Goal: Find specific page/section: Find specific page/section

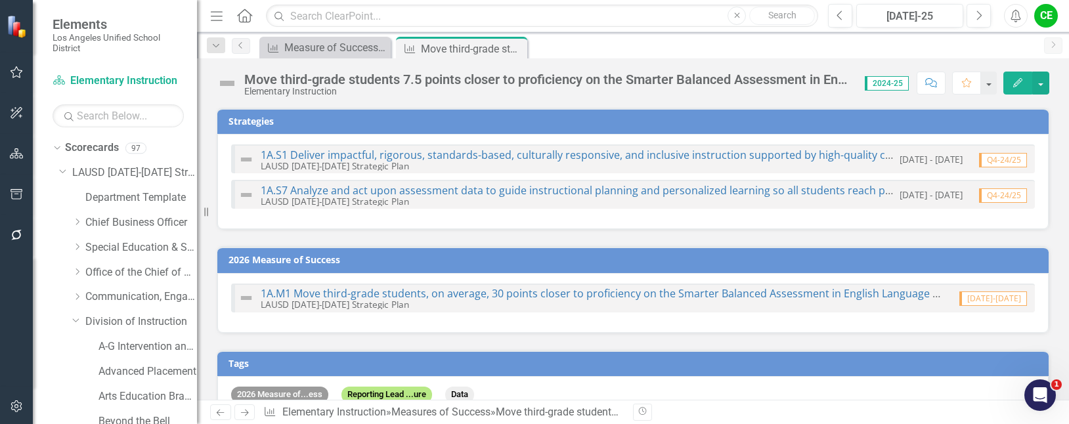
scroll to position [1999, 0]
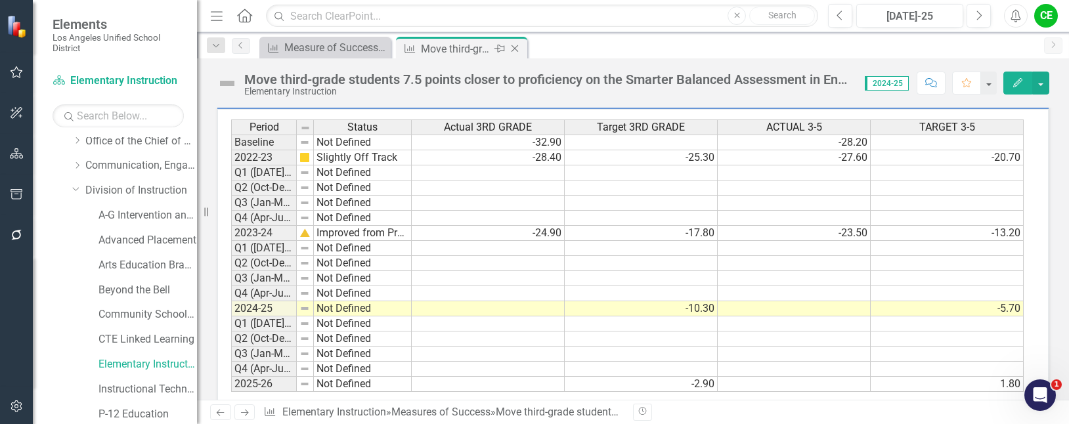
click at [516, 49] on icon "Close" at bounding box center [514, 48] width 13 height 11
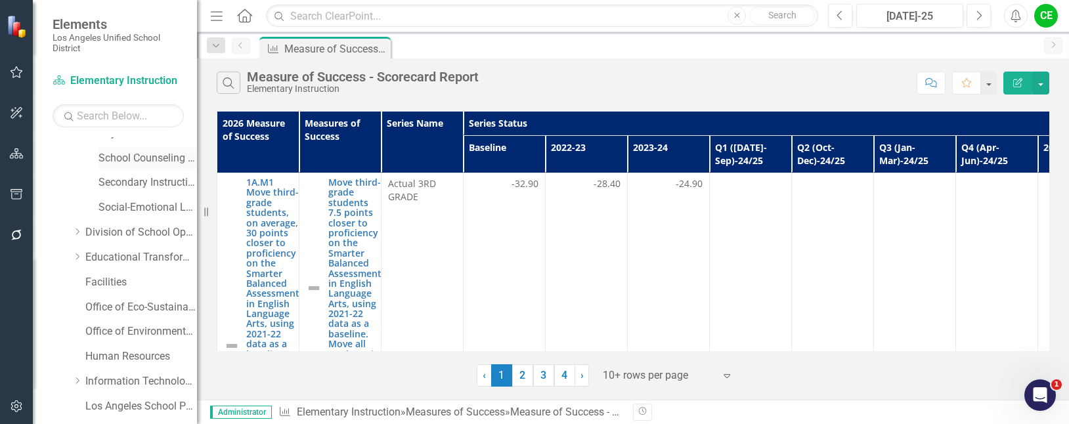
scroll to position [460, 0]
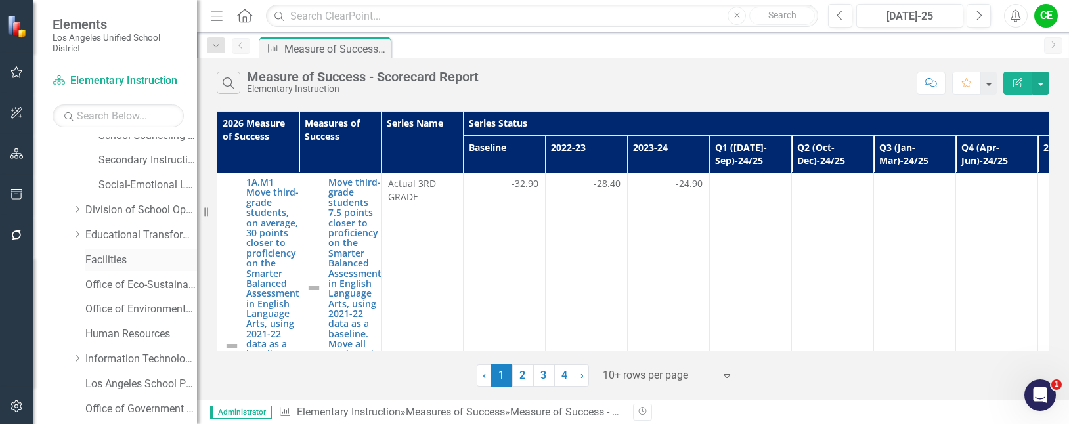
click at [107, 260] on link "Facilities" at bounding box center [141, 260] width 112 height 15
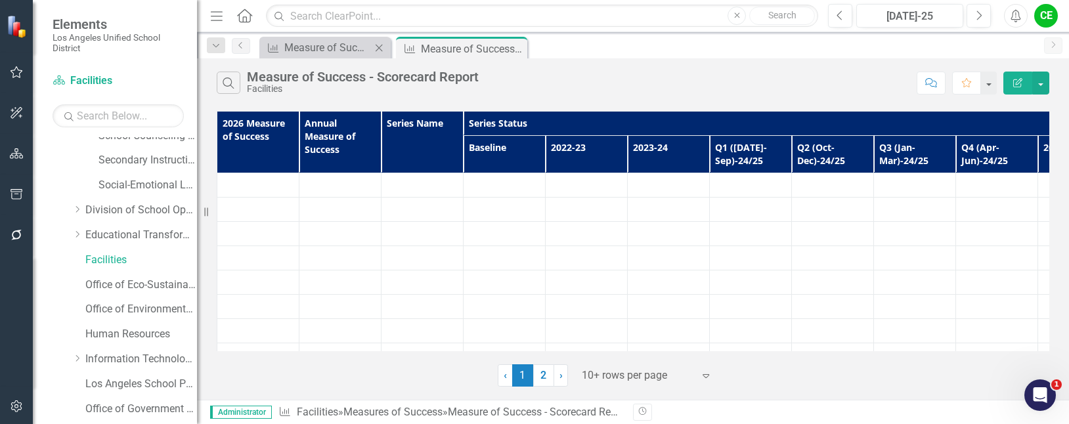
click at [382, 45] on icon at bounding box center [379, 47] width 7 height 7
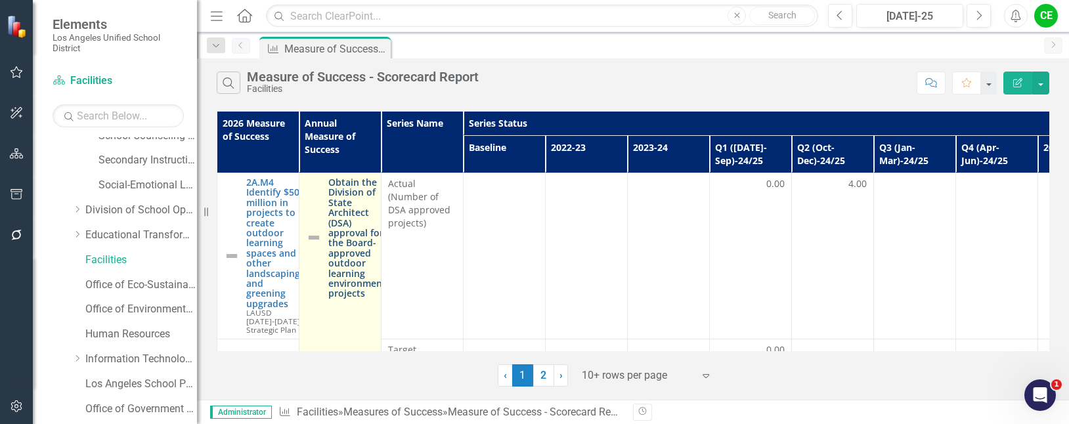
click at [348, 205] on link "Obtain the Division of State Architect (DSA) approval for the Board-approved ou…" at bounding box center [357, 238] width 58 height 122
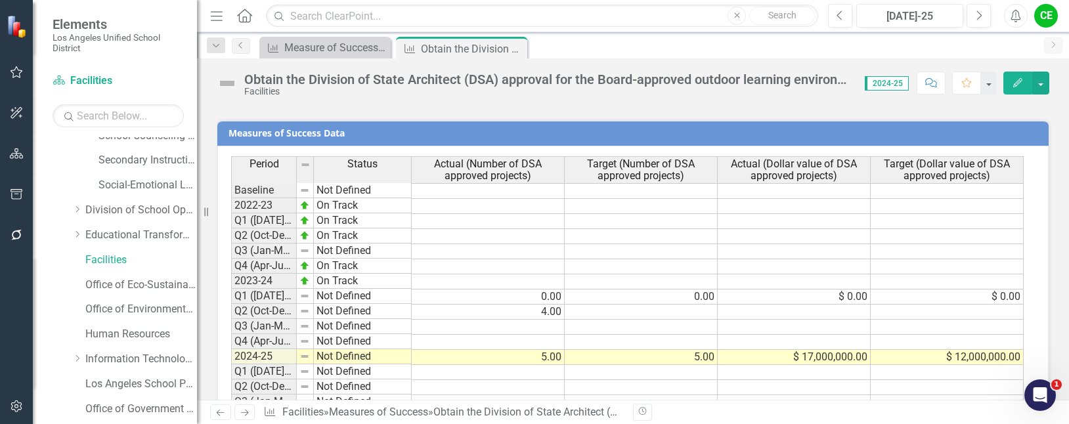
scroll to position [991, 0]
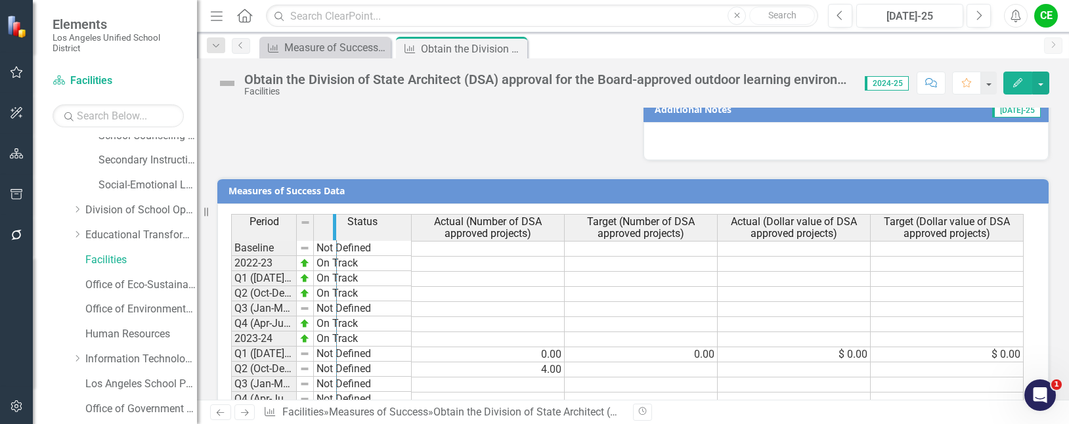
drag, startPoint x: 295, startPoint y: 231, endPoint x: 335, endPoint y: 232, distance: 40.1
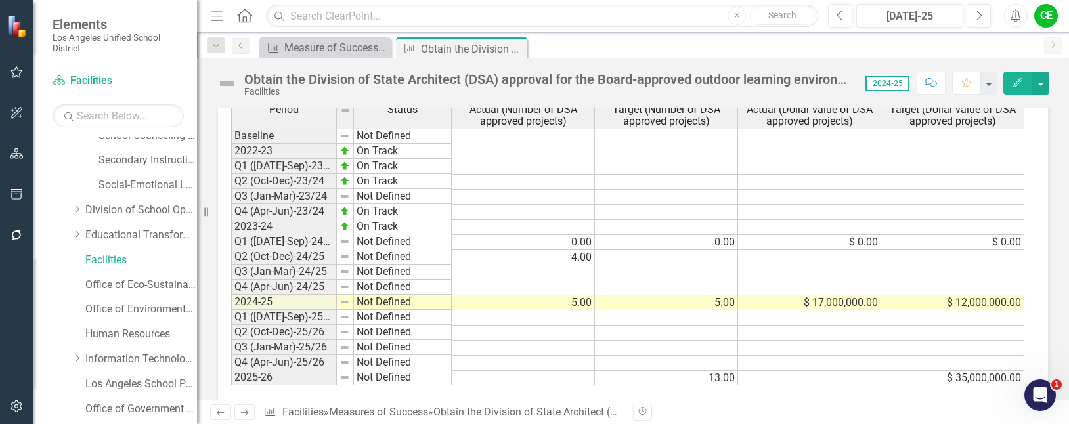
scroll to position [1122, 0]
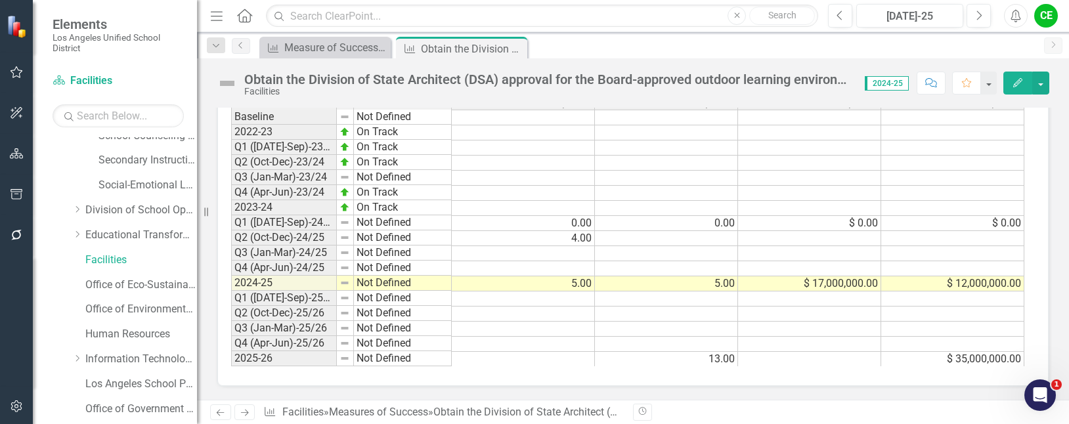
click at [327, 118] on td "Baseline" at bounding box center [284, 117] width 106 height 16
click at [345, 192] on img at bounding box center [345, 192] width 11 height 11
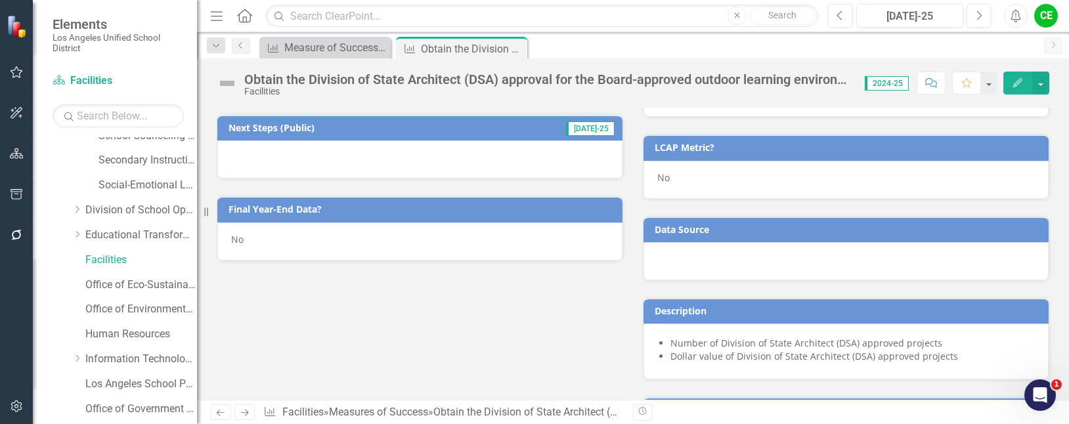
scroll to position [531, 0]
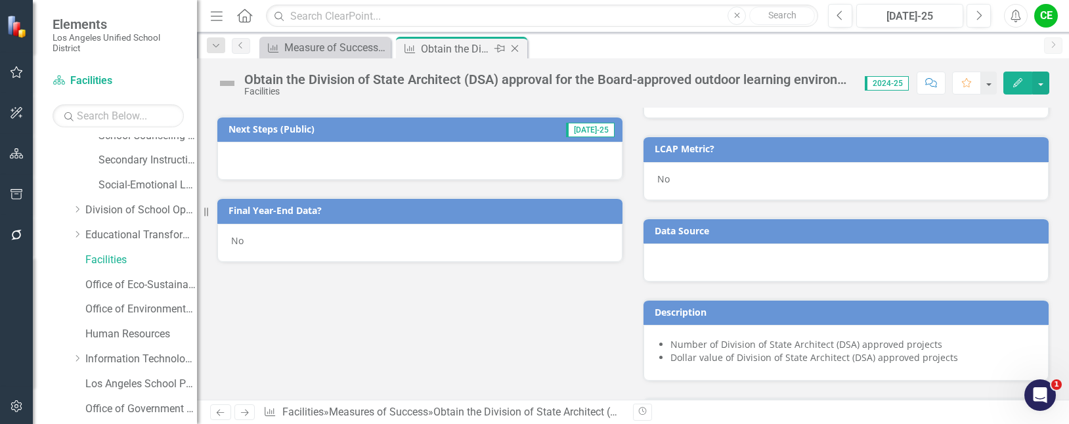
click at [516, 45] on icon "Close" at bounding box center [514, 48] width 13 height 11
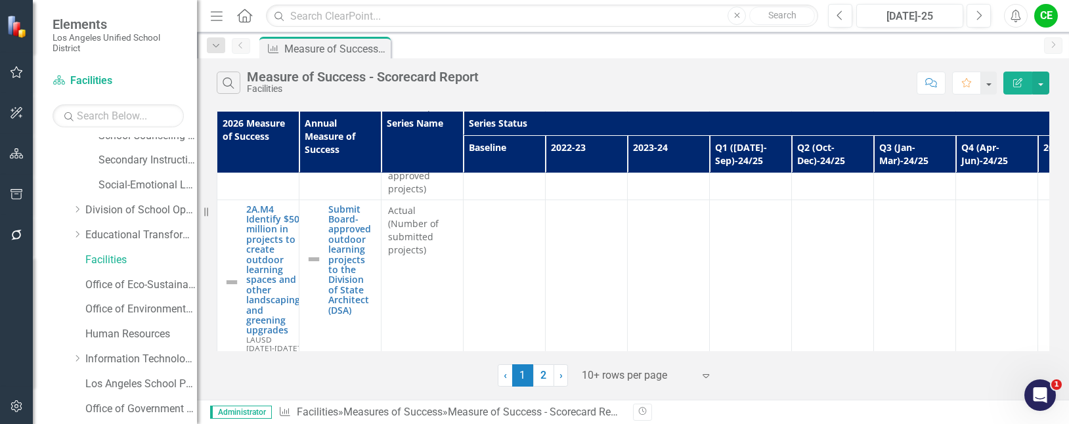
scroll to position [328, 0]
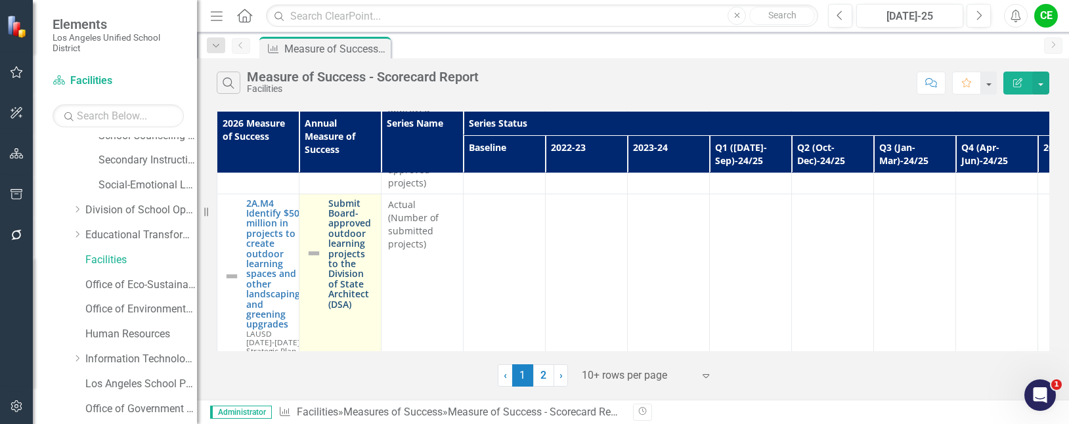
click at [348, 242] on link "Submit Board-approved outdoor learning projects to the Division of State Archit…" at bounding box center [351, 253] width 46 height 111
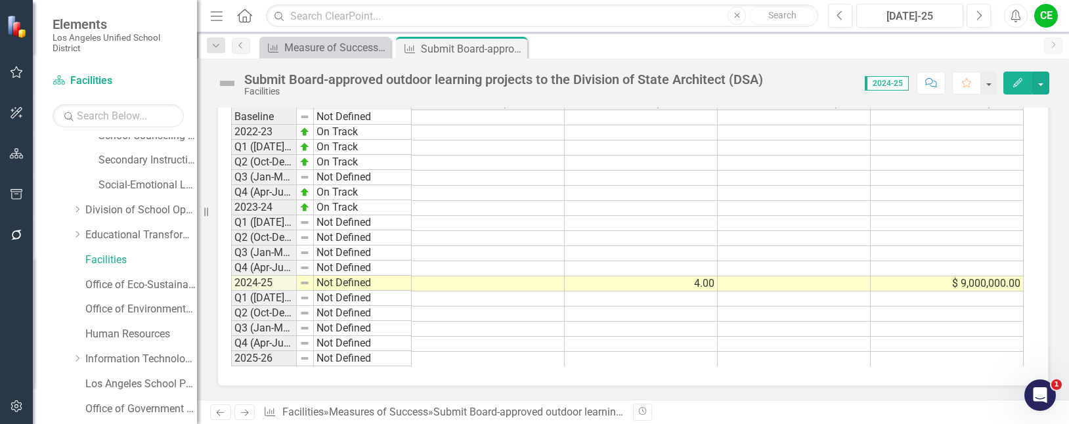
scroll to position [947, 0]
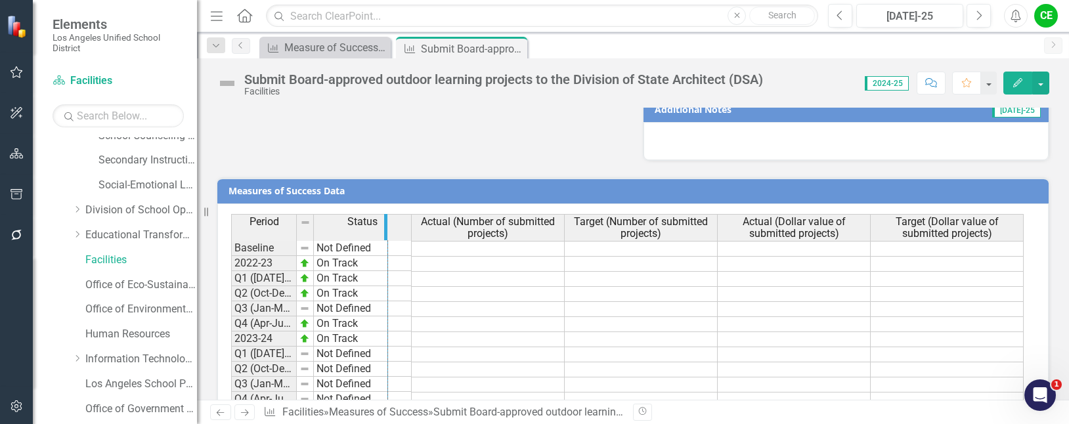
drag, startPoint x: 296, startPoint y: 226, endPoint x: 387, endPoint y: 229, distance: 91.4
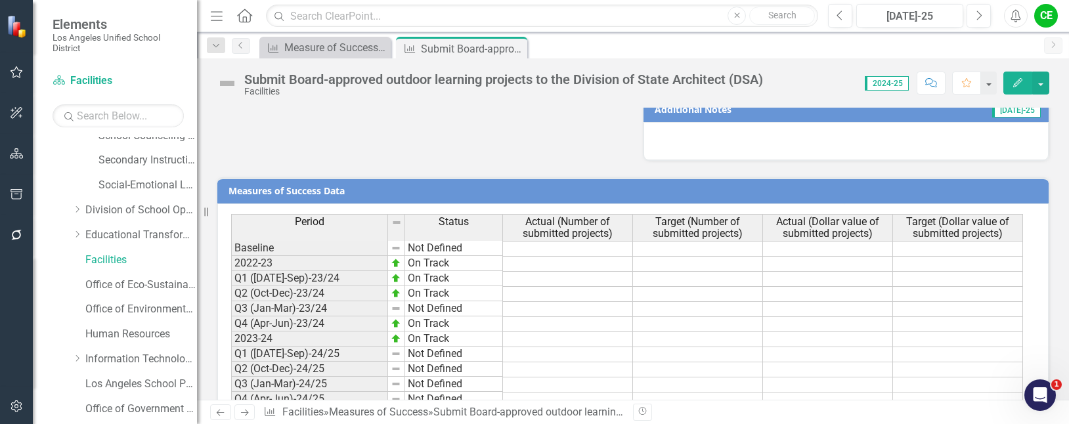
click at [657, 283] on td at bounding box center [698, 279] width 130 height 15
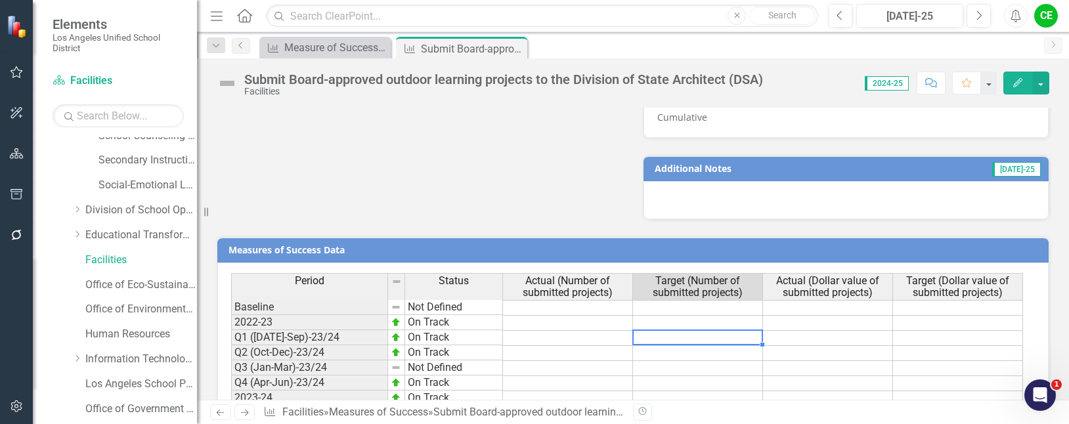
scroll to position [881, 0]
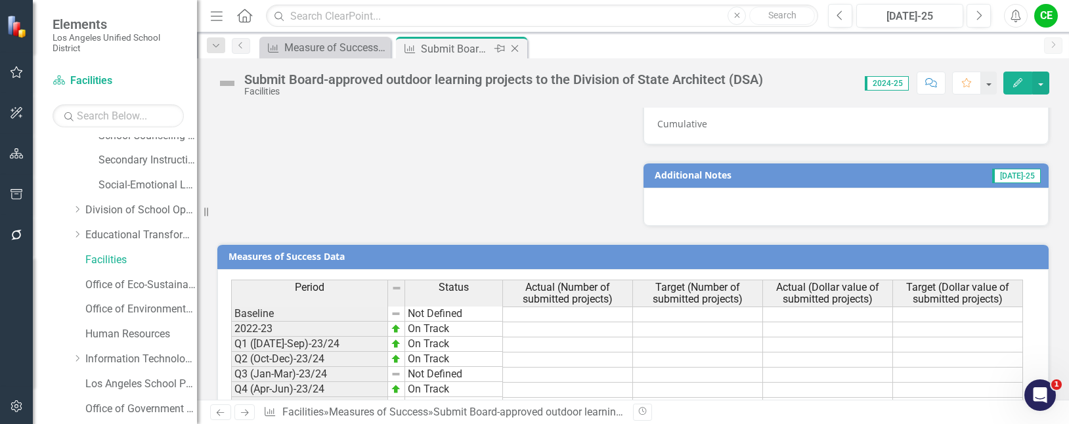
click at [516, 46] on icon "Close" at bounding box center [514, 48] width 13 height 11
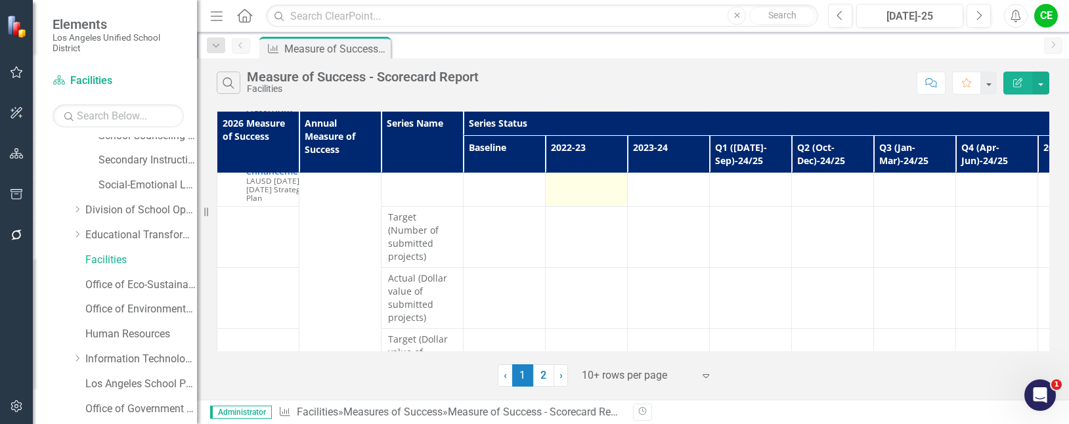
scroll to position [875, 0]
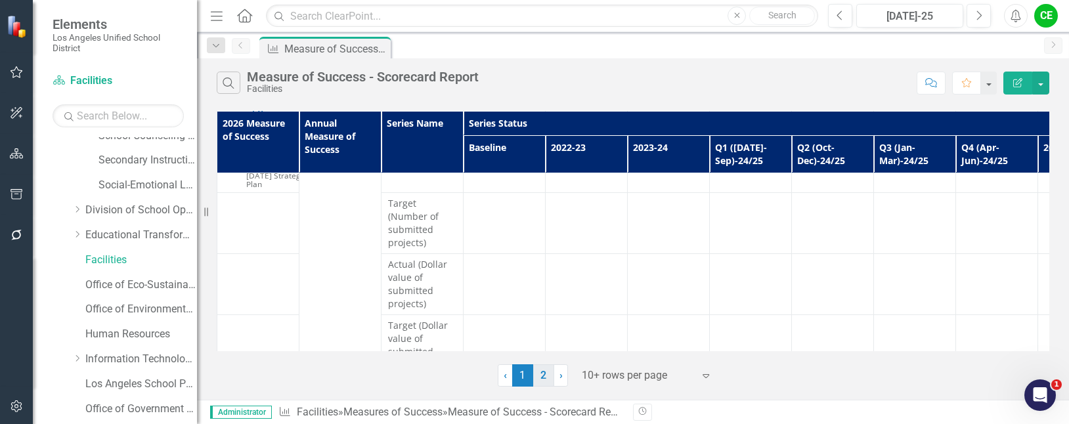
click at [542, 374] on link "2" at bounding box center [543, 376] width 21 height 22
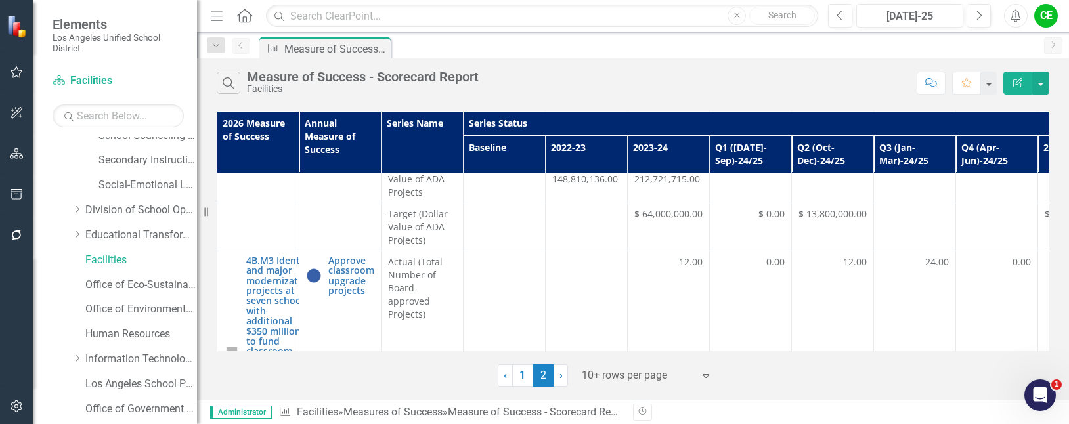
scroll to position [525, 0]
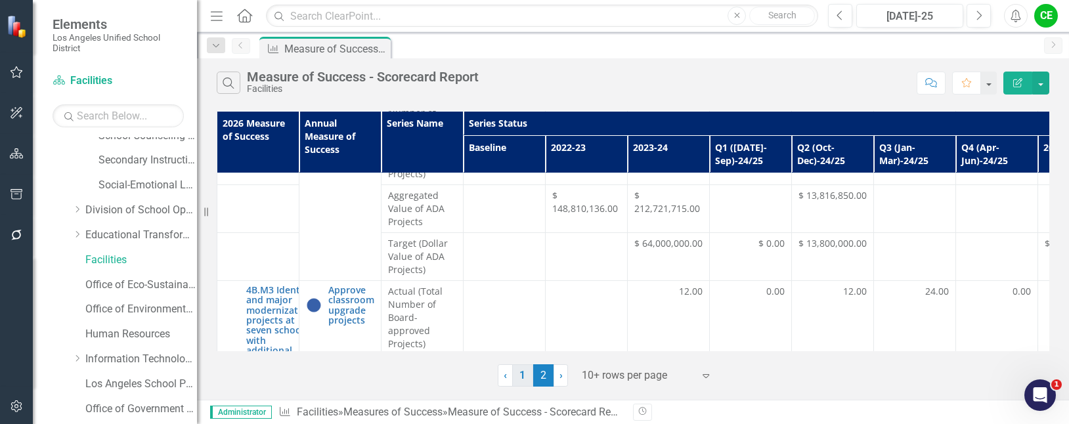
click at [525, 383] on link "1" at bounding box center [522, 376] width 21 height 22
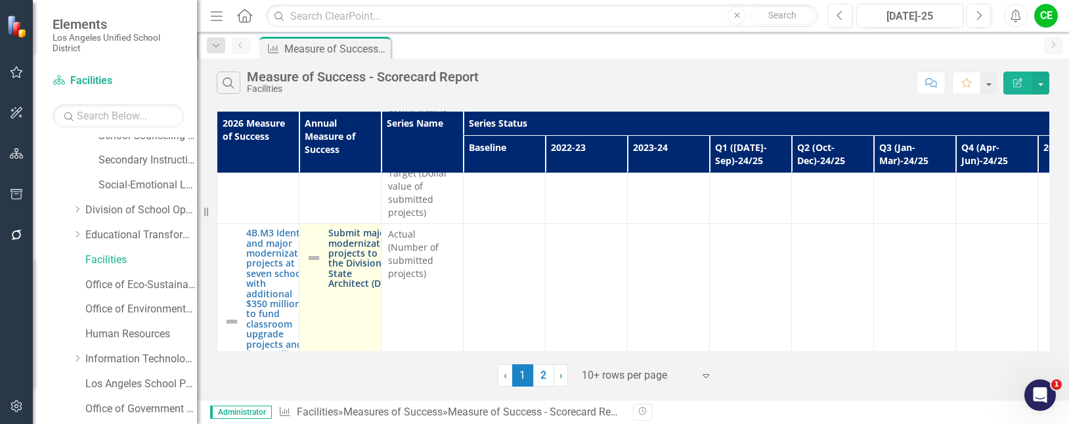
scroll to position [612, 0]
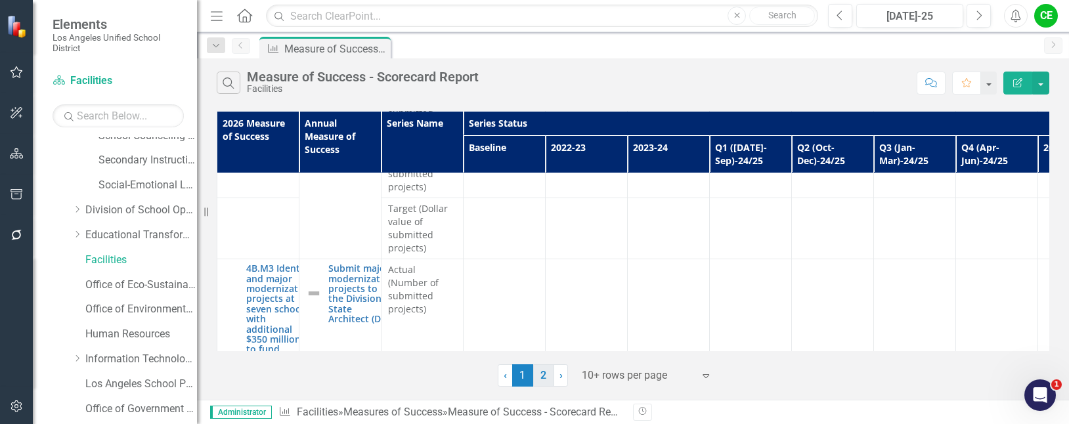
click at [541, 371] on link "2" at bounding box center [543, 376] width 21 height 22
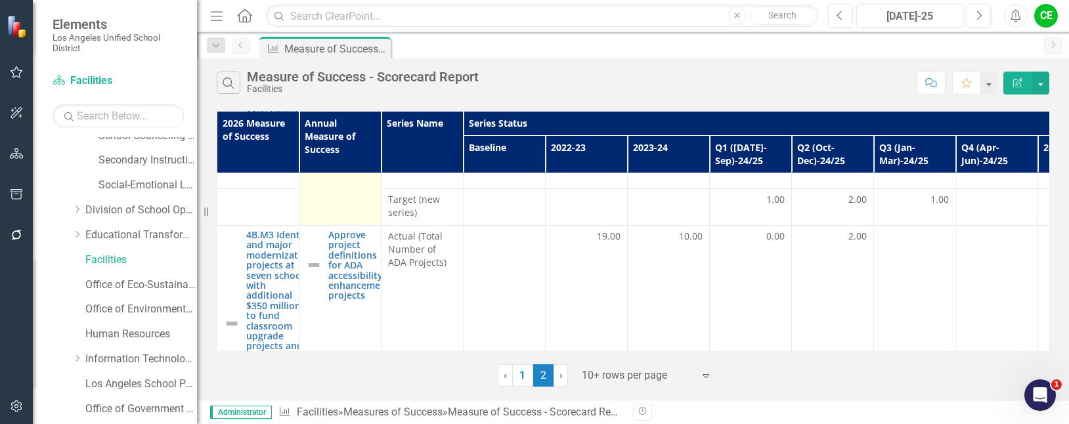
scroll to position [197, 0]
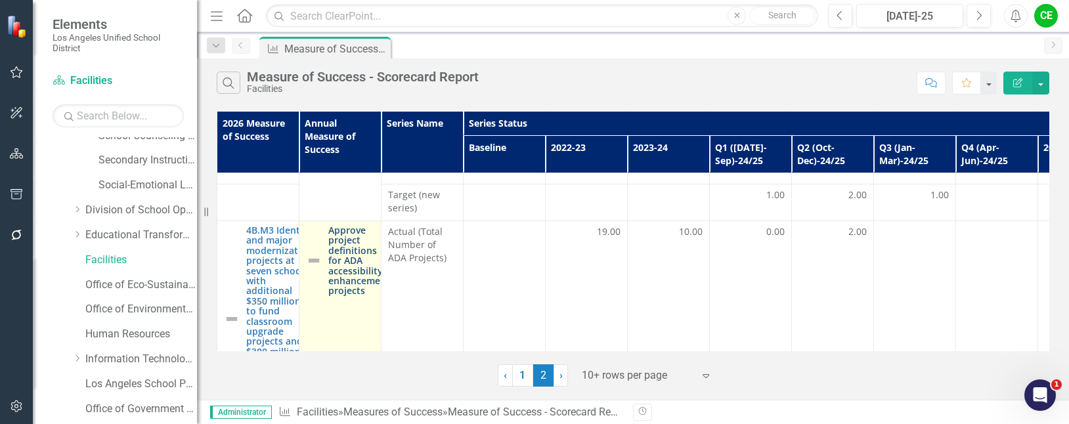
click at [336, 267] on link "Approve project definitions for ADA accessibility enhancement projects" at bounding box center [359, 260] width 62 height 71
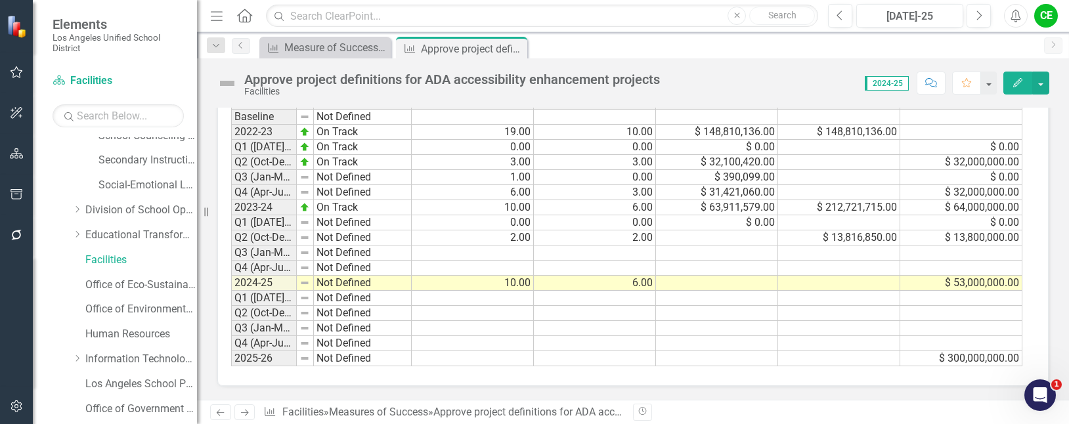
scroll to position [1048, 0]
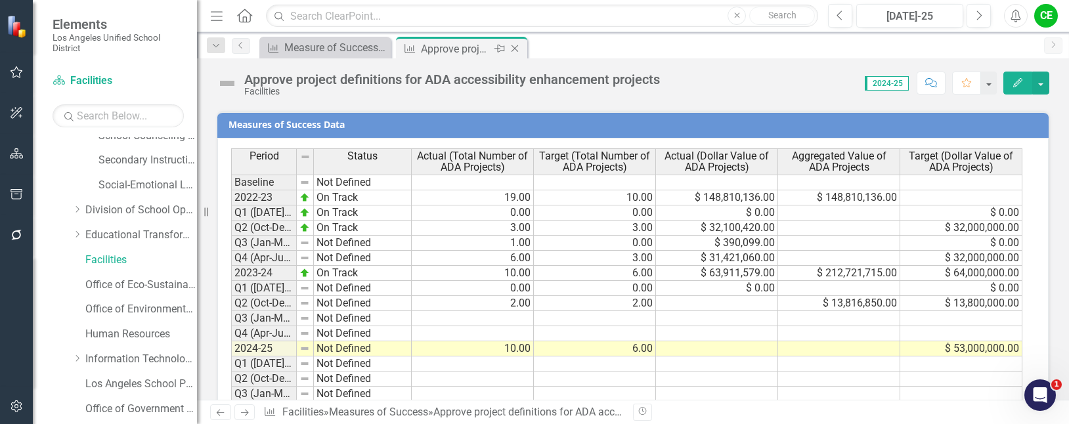
click at [513, 51] on icon at bounding box center [515, 48] width 7 height 7
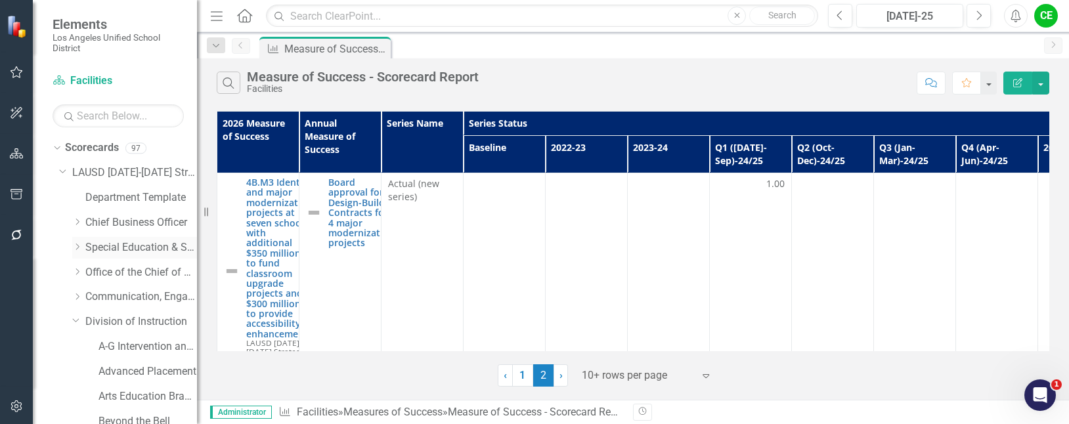
click at [77, 246] on icon "Dropdown" at bounding box center [77, 247] width 10 height 8
click at [134, 342] on link "Gifted/Talented Programs" at bounding box center [148, 347] width 99 height 15
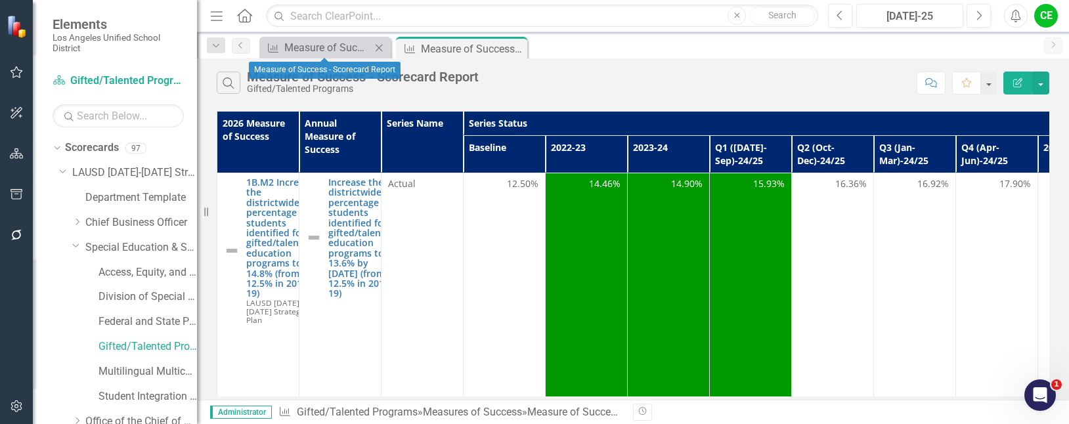
click at [381, 43] on icon "Close" at bounding box center [378, 48] width 13 height 11
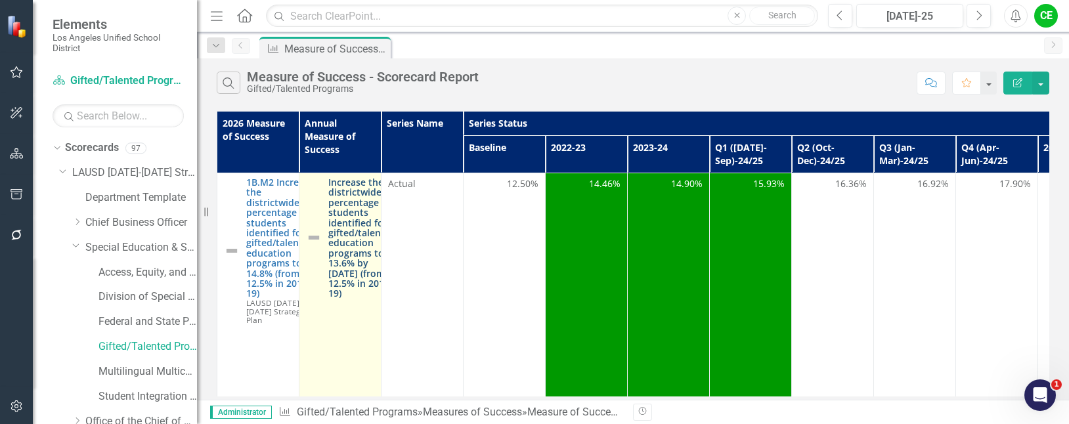
click at [355, 217] on link "Increase the districtwide percentage of students identified for gifted/talented…" at bounding box center [362, 238] width 68 height 122
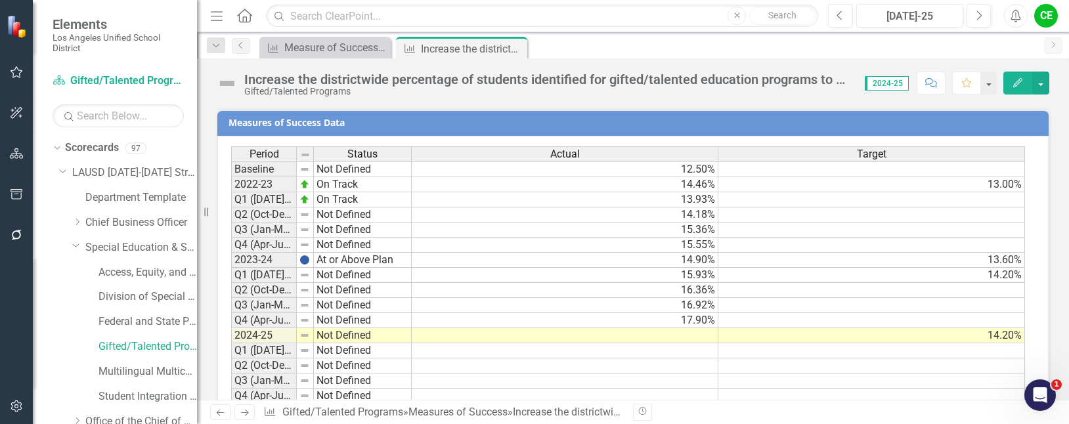
scroll to position [1493, 0]
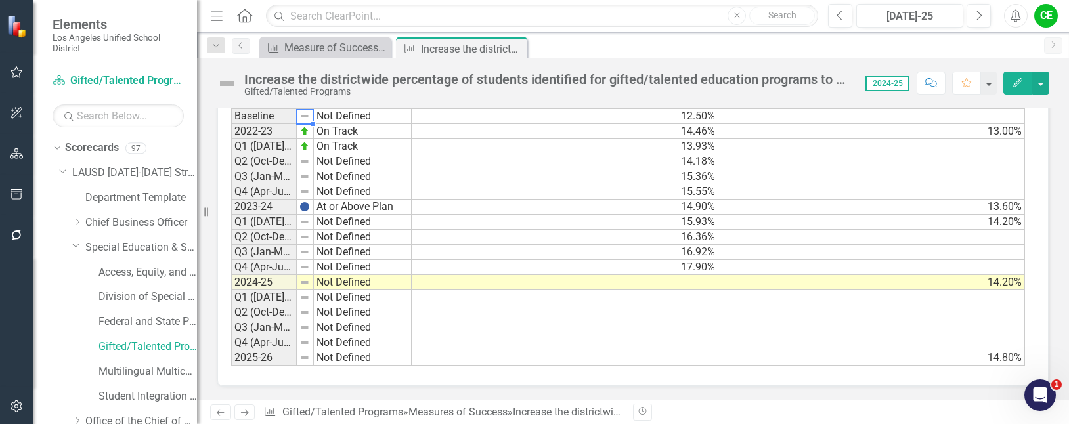
click at [231, 116] on div "Period Status Baseline Not Defined 2022-23 On Track Q1 ([DATE]-Sep)-23/24 On Tr…" at bounding box center [231, 229] width 0 height 273
click at [290, 118] on td "Baseline" at bounding box center [264, 116] width 66 height 16
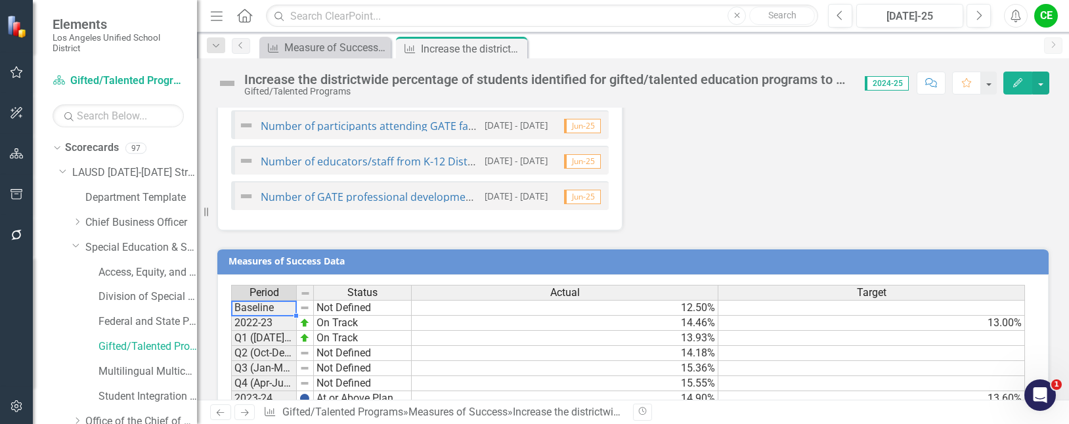
scroll to position [1296, 0]
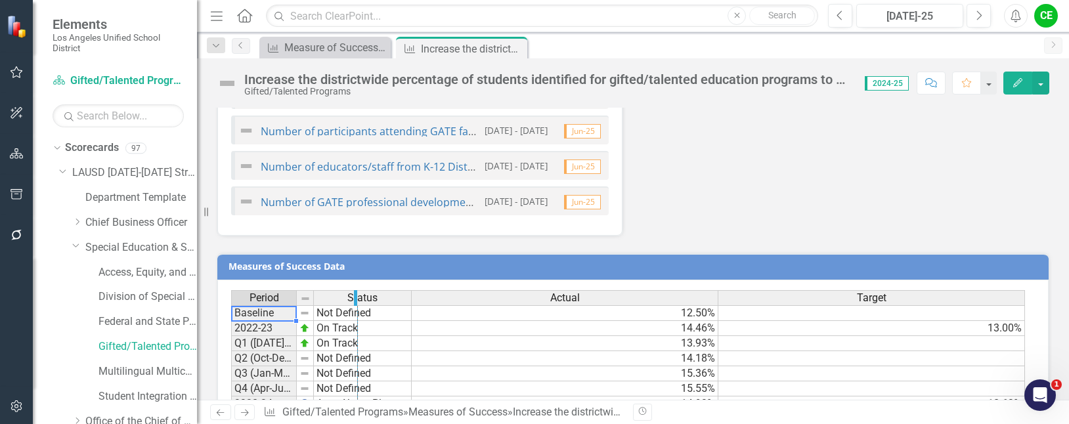
drag, startPoint x: 296, startPoint y: 296, endPoint x: 357, endPoint y: 293, distance: 61.1
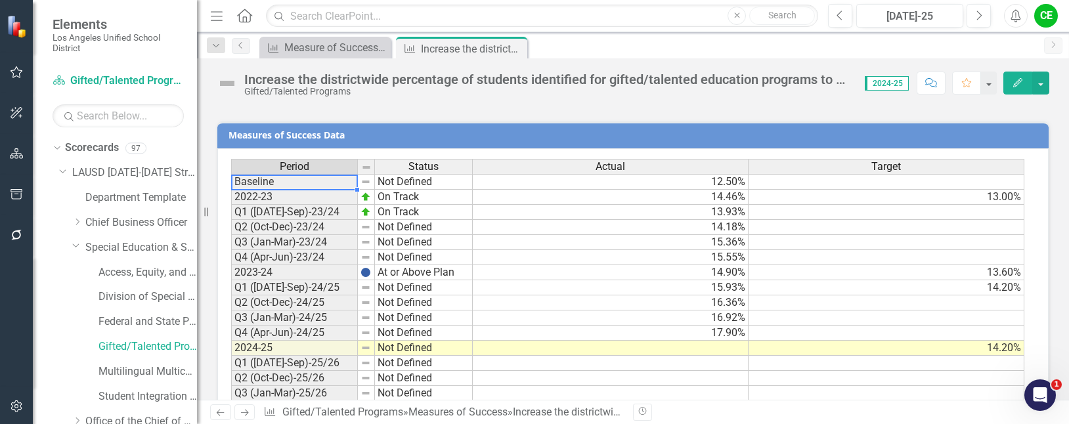
scroll to position [1493, 0]
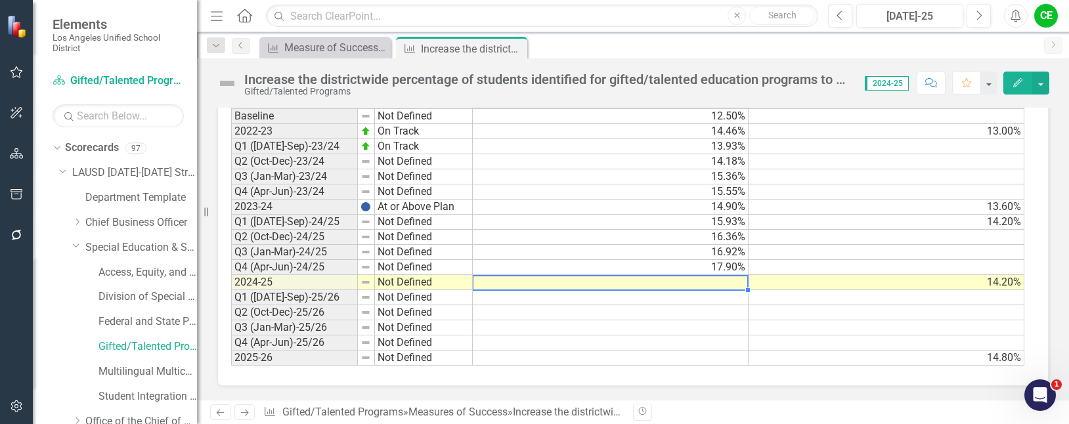
click at [697, 284] on td at bounding box center [611, 282] width 276 height 15
